Goal: Use online tool/utility: Utilize a website feature to perform a specific function

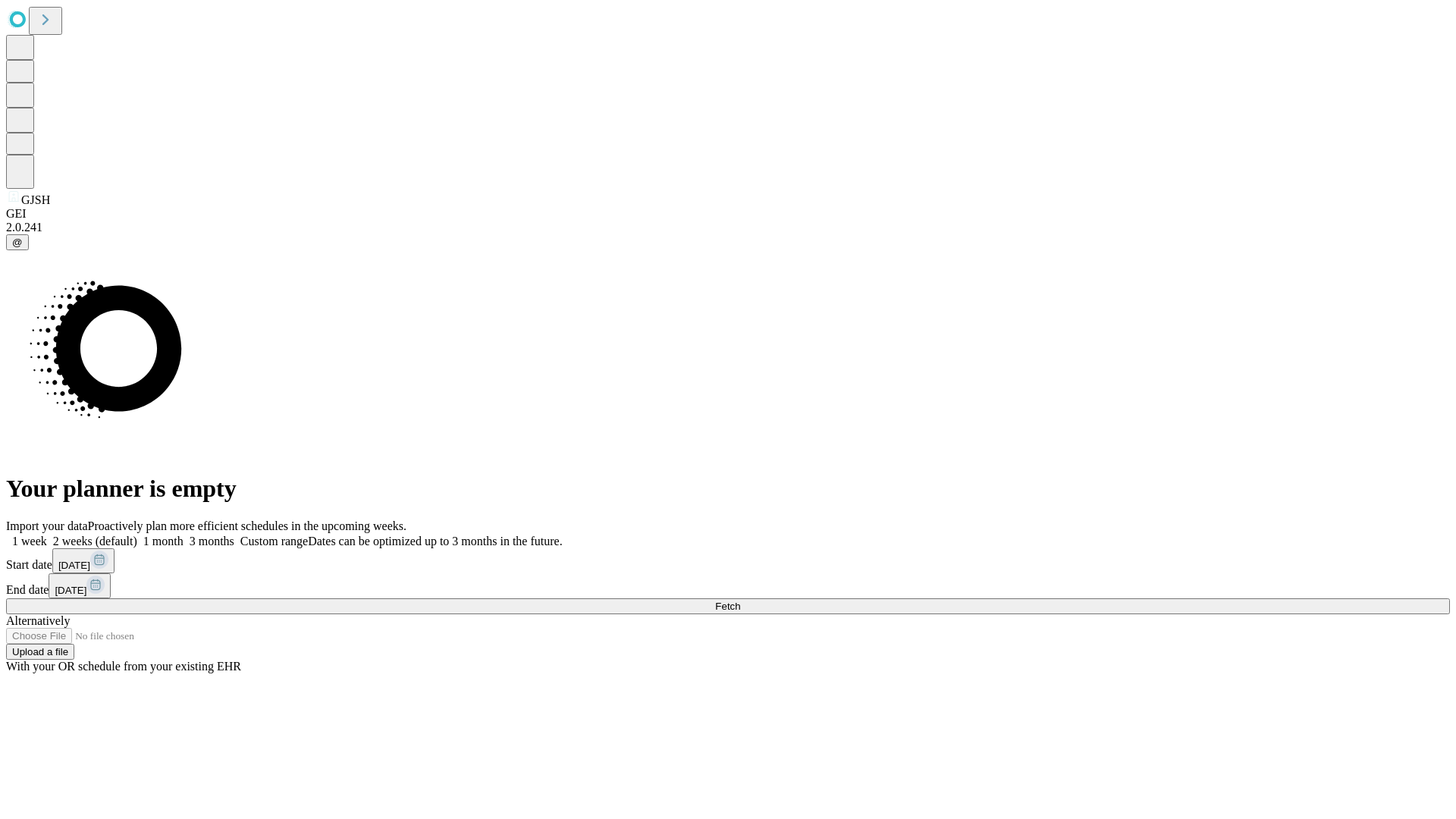
click at [740, 601] on span "Fetch" at bounding box center [727, 606] width 25 height 11
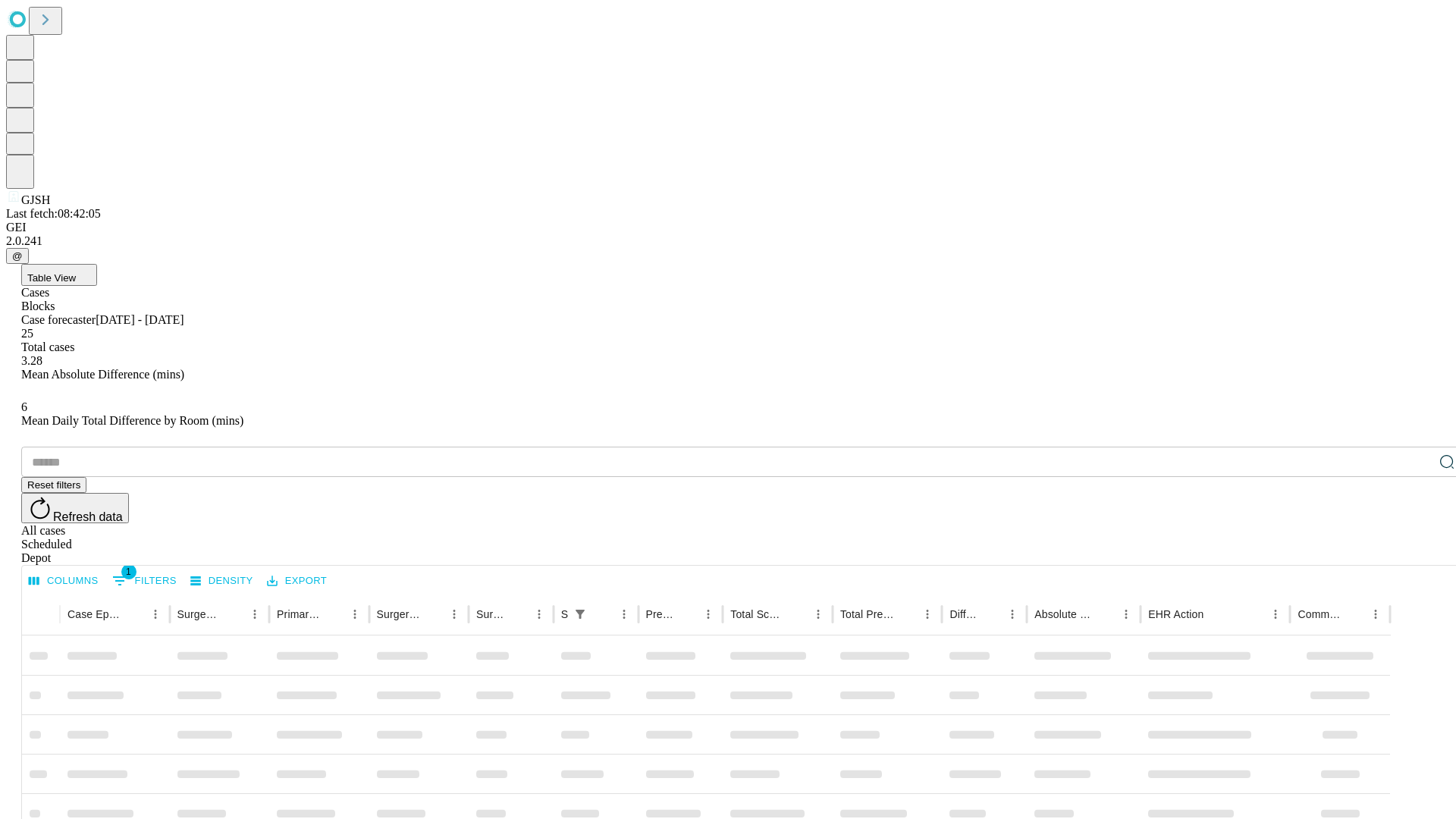
click at [76, 272] on span "Table View" at bounding box center [52, 277] width 48 height 11
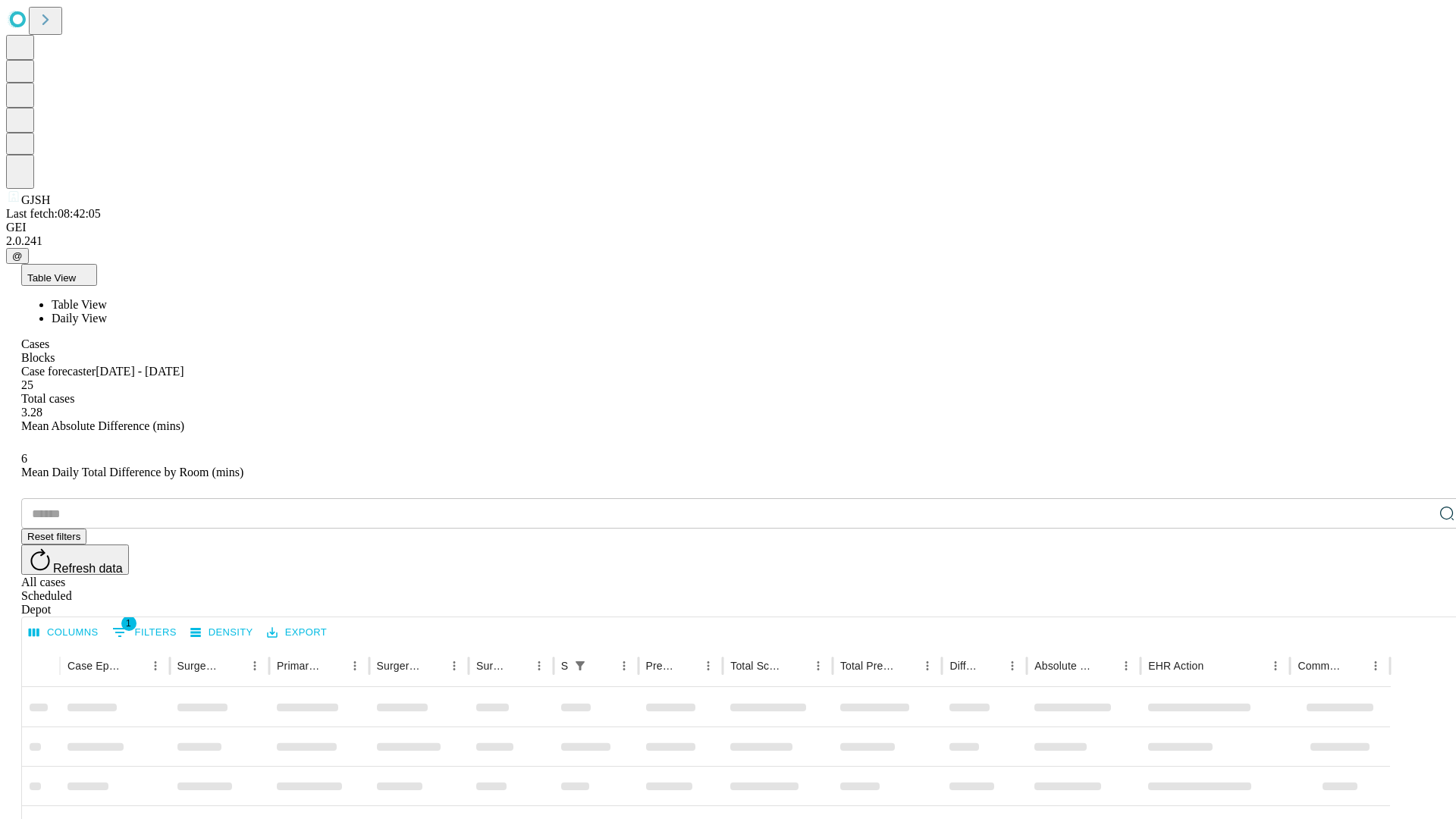
click at [107, 312] on span "Daily View" at bounding box center [80, 318] width 55 height 13
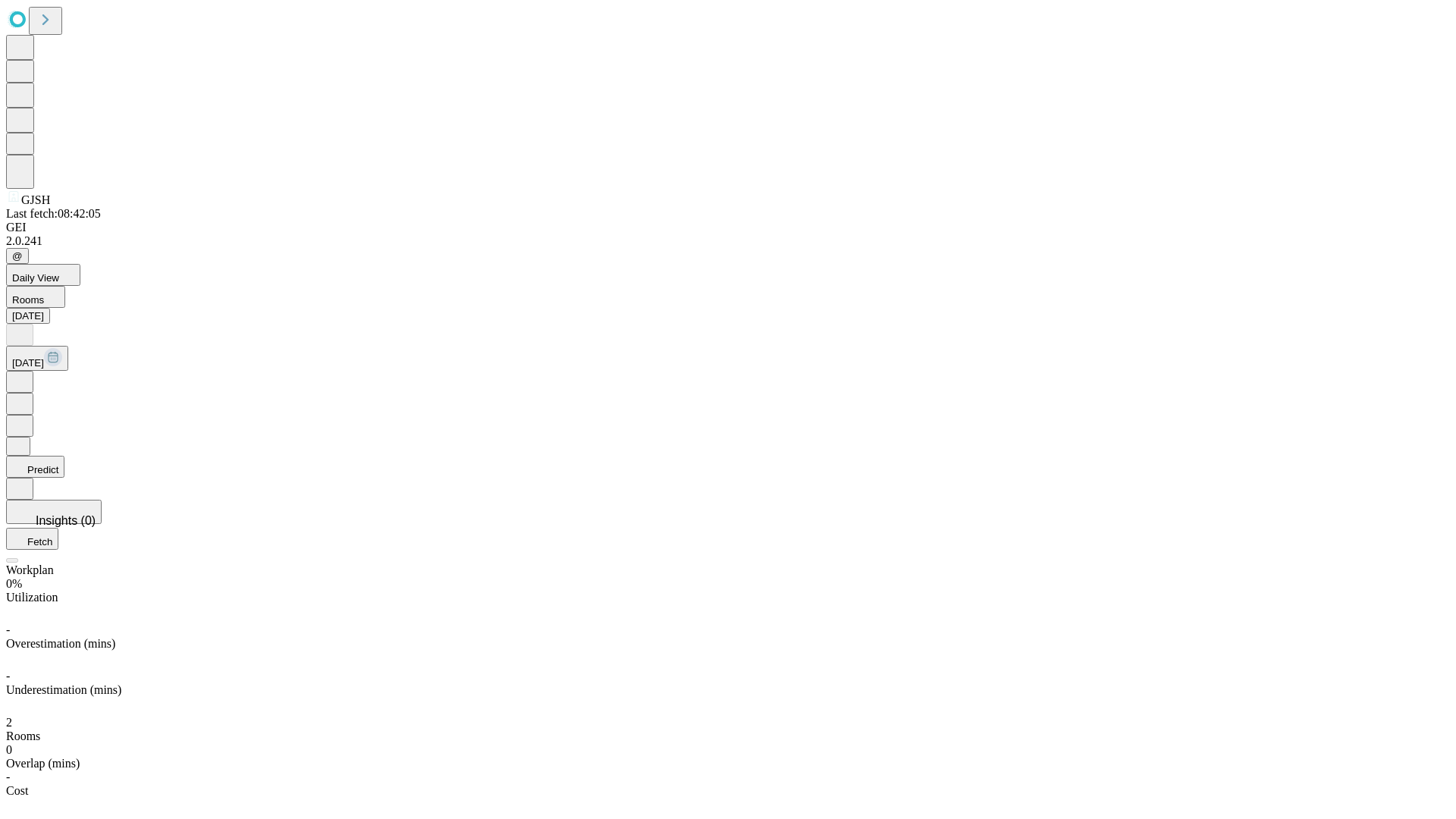
click at [65, 456] on button "Predict" at bounding box center [35, 467] width 58 height 22
